Goal: Find specific page/section: Find specific page/section

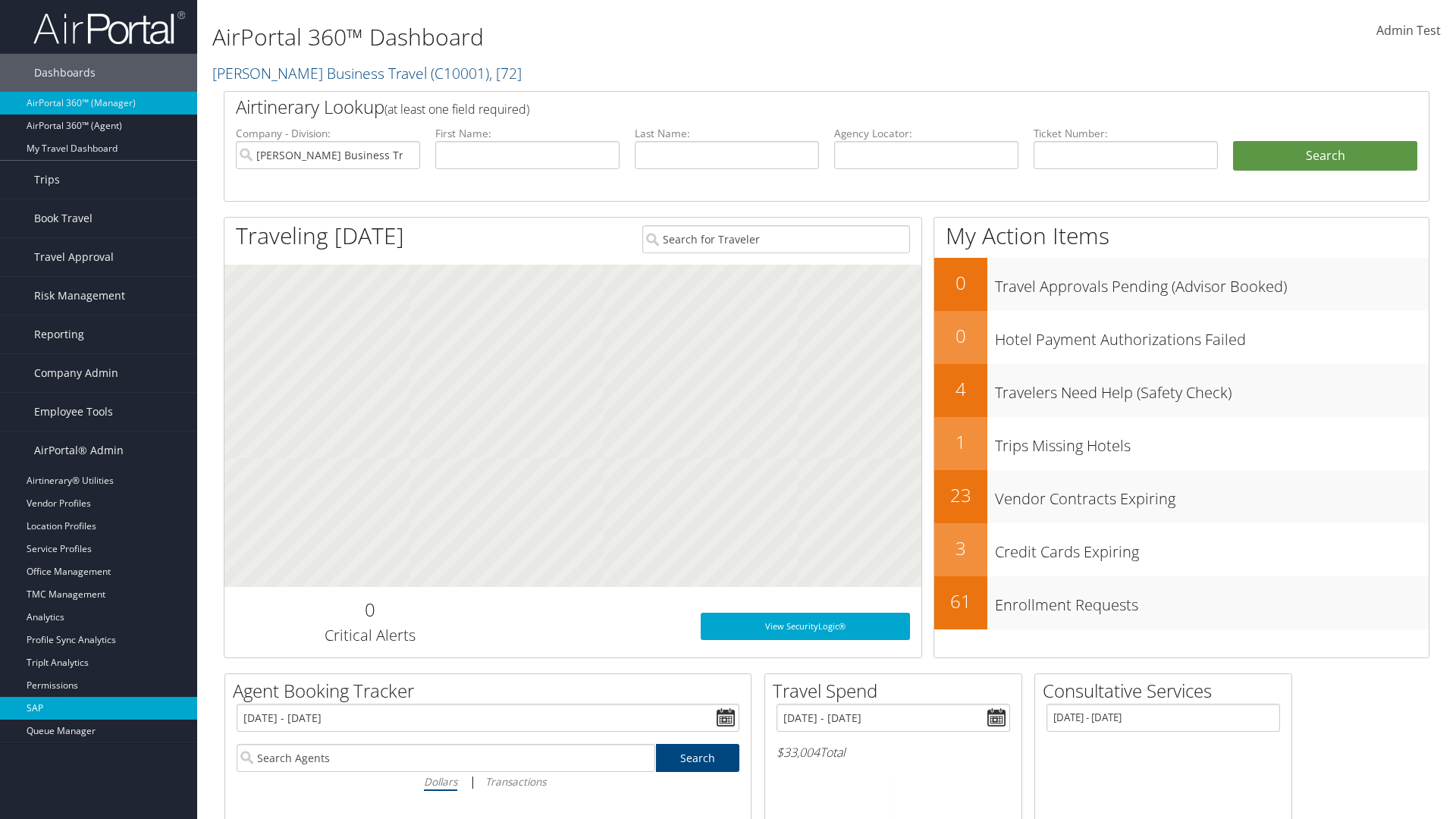
click at [99, 708] on link "SAP" at bounding box center [99, 708] width 197 height 23
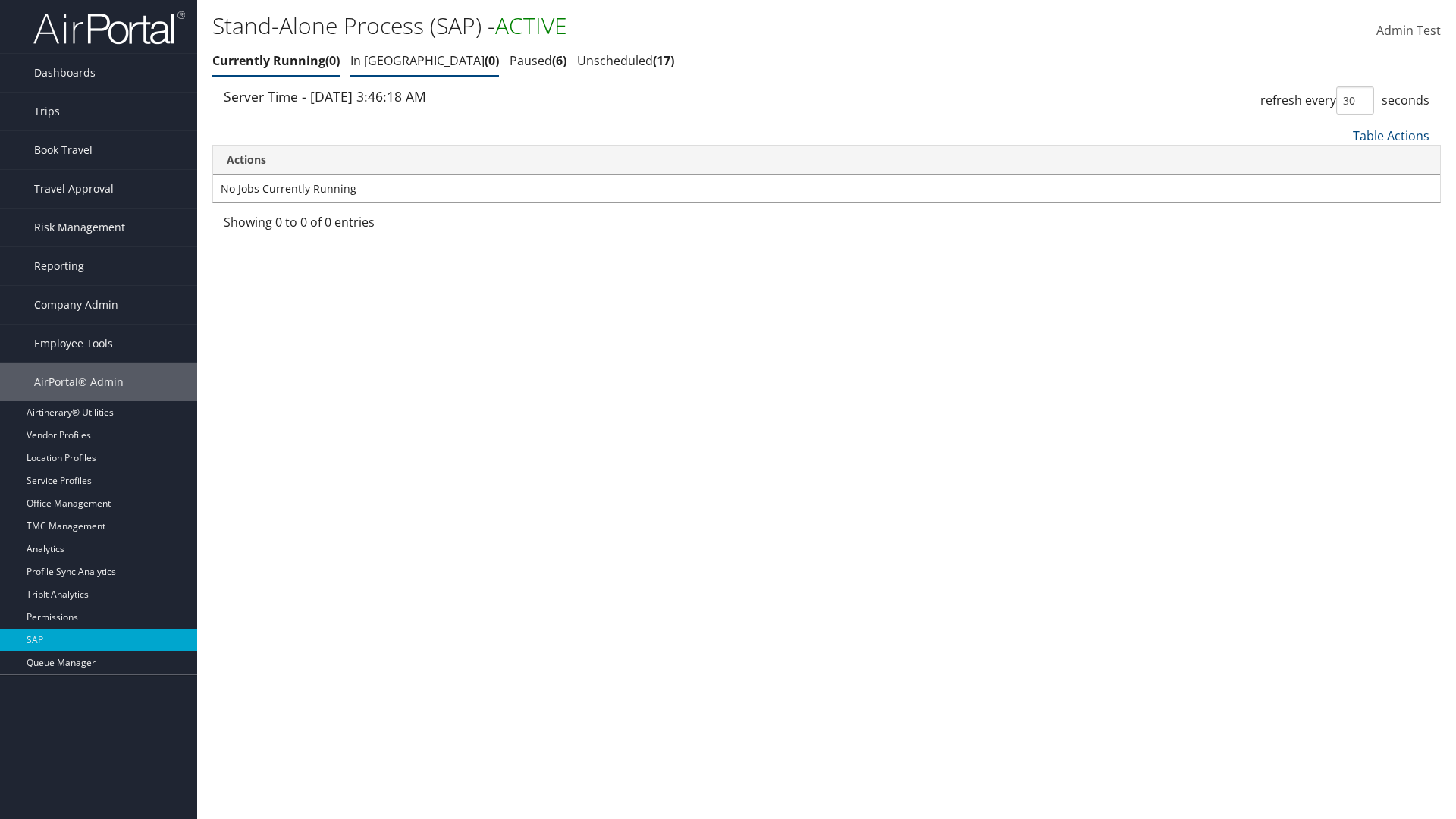
click at [381, 61] on link "In Queue 0" at bounding box center [425, 61] width 149 height 17
